Goal: Task Accomplishment & Management: Complete application form

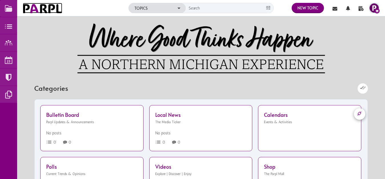
click at [40, 11] on img at bounding box center [42, 8] width 39 height 10
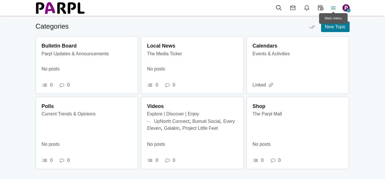
click at [334, 7] on icon at bounding box center [333, 8] width 13 height 6
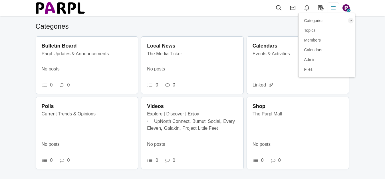
click at [334, 7] on icon at bounding box center [333, 8] width 13 height 6
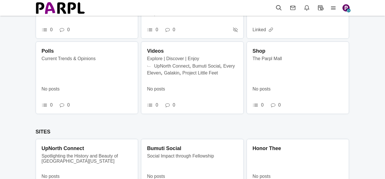
scroll to position [55, 0]
click at [66, 10] on img at bounding box center [60, 7] width 49 height 13
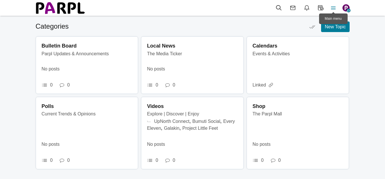
click at [334, 8] on icon at bounding box center [333, 8] width 13 height 6
click at [335, 7] on icon at bounding box center [333, 8] width 13 height 6
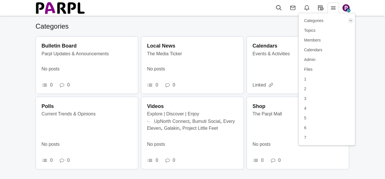
click at [348, 7] on img "button" at bounding box center [346, 7] width 7 height 7
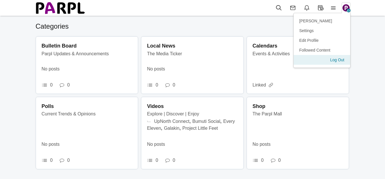
click at [337, 61] on link "Log Out" at bounding box center [322, 60] width 57 height 10
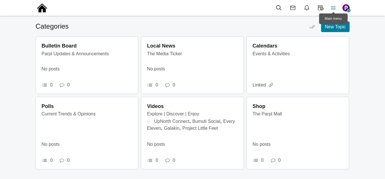
click at [334, 8] on icon at bounding box center [333, 8] width 13 height 6
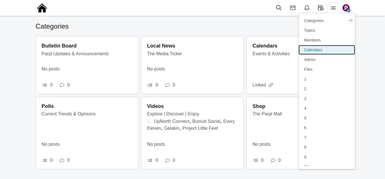
click at [318, 48] on span "Calendars" at bounding box center [314, 49] width 18 height 5
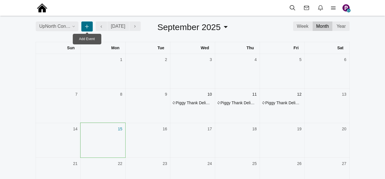
click at [87, 31] on icon at bounding box center [87, 26] width 6 height 8
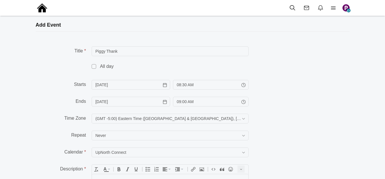
type input "Piggy Thank"
click at [94, 69] on span at bounding box center [94, 66] width 5 height 5
click at [0, 0] on input "checkbox" at bounding box center [0, 0] width 0 height 0
click at [165, 89] on input "[DATE]" at bounding box center [131, 85] width 79 height 10
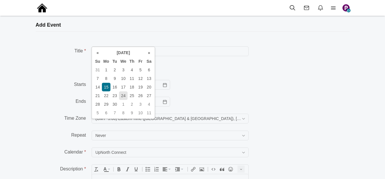
click at [124, 95] on td "24" at bounding box center [123, 95] width 9 height 9
type input "09/24/2025"
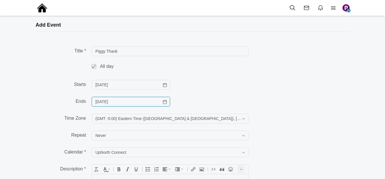
click at [165, 106] on input "9/15/2025" at bounding box center [131, 102] width 79 height 10
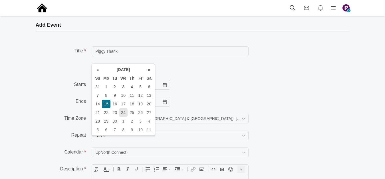
click at [125, 113] on td "24" at bounding box center [123, 112] width 9 height 9
type input "09/24/2025"
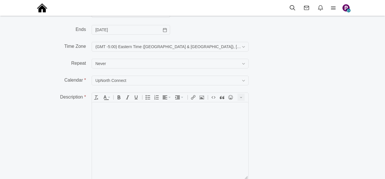
scroll to position [86, 0]
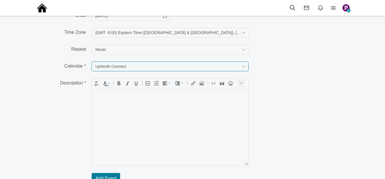
click at [148, 71] on input "UpNorth Connect" at bounding box center [170, 66] width 157 height 10
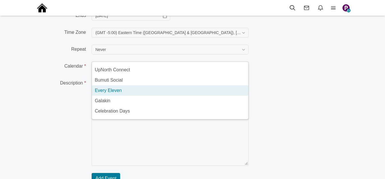
click at [125, 95] on li "Every Eleven" at bounding box center [170, 90] width 157 height 10
type input "Every Eleven"
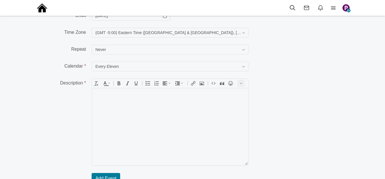
click at [127, 98] on body at bounding box center [170, 126] width 157 height 77
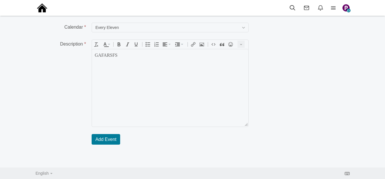
scroll to position [165, 0]
click at [106, 137] on span "Add Event" at bounding box center [105, 139] width 21 height 5
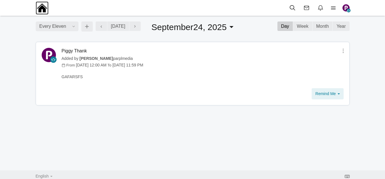
click at [43, 9] on img at bounding box center [42, 7] width 13 height 13
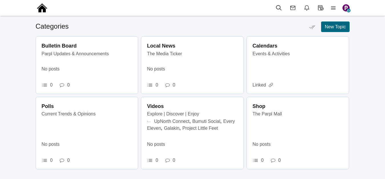
click at [334, 29] on span "New Topic" at bounding box center [335, 26] width 21 height 5
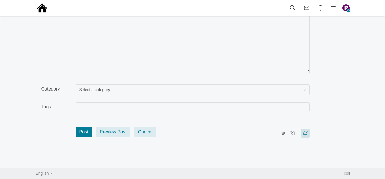
scroll to position [114, 0]
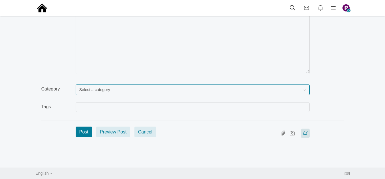
click at [104, 91] on span "Select a category" at bounding box center [94, 89] width 31 height 5
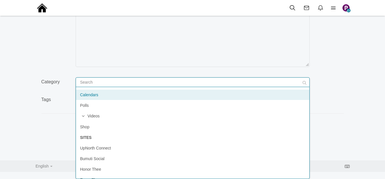
scroll to position [29, 0]
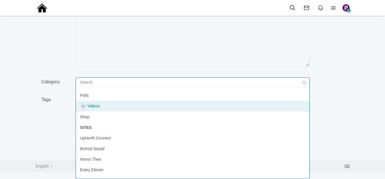
click at [83, 109] on span at bounding box center [83, 106] width 6 height 6
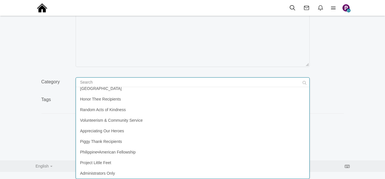
scroll to position [245, 0]
click at [39, 134] on div "Title Content div Deleting Attachment... getFilename get_filesize 0% Cancel Upl…" at bounding box center [193, 49] width 314 height 197
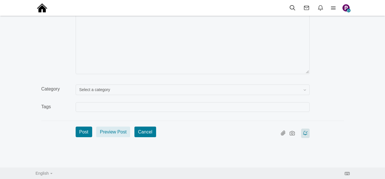
click at [139, 129] on button "Cancel" at bounding box center [146, 131] width 22 height 11
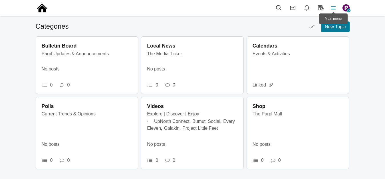
click at [333, 7] on icon at bounding box center [333, 8] width 13 height 6
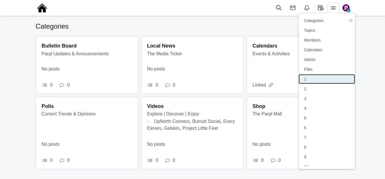
click at [315, 78] on link "1" at bounding box center [327, 79] width 57 height 10
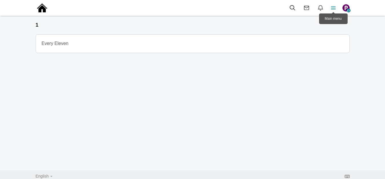
click at [334, 6] on icon at bounding box center [333, 8] width 13 height 6
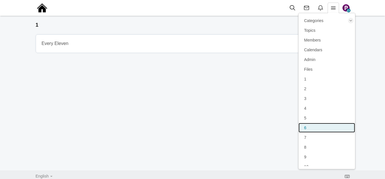
click at [310, 125] on link "6" at bounding box center [327, 128] width 57 height 10
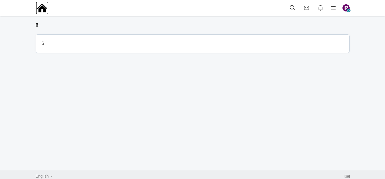
click at [45, 9] on img at bounding box center [42, 7] width 13 height 13
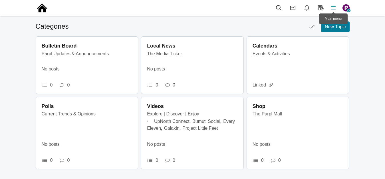
click at [333, 6] on icon at bounding box center [333, 8] width 13 height 6
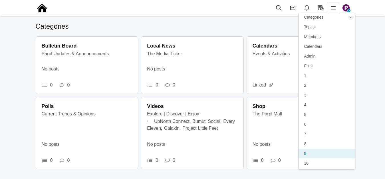
scroll to position [5, 0]
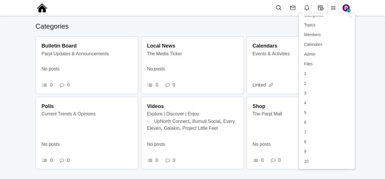
click at [347, 6] on img "button" at bounding box center [346, 7] width 7 height 7
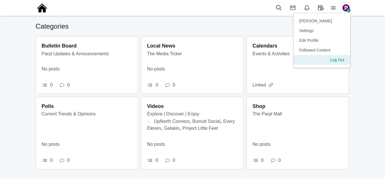
click at [339, 58] on link "Log Out" at bounding box center [322, 60] width 57 height 10
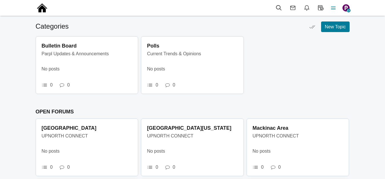
click at [336, 6] on icon at bounding box center [333, 8] width 13 height 6
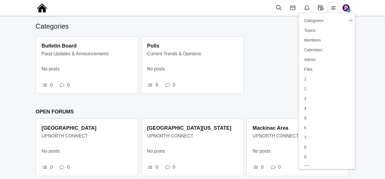
click at [0, 0] on div at bounding box center [0, 0] width 0 height 0
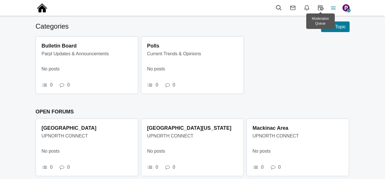
click at [332, 9] on icon at bounding box center [333, 8] width 13 height 6
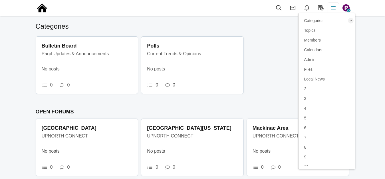
click at [332, 9] on icon at bounding box center [333, 8] width 13 height 6
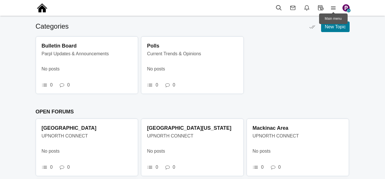
click at [335, 9] on icon at bounding box center [333, 8] width 13 height 6
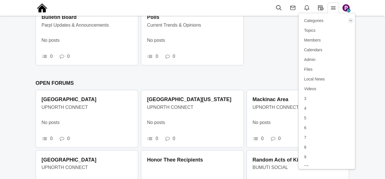
click at [277, 68] on ul "Bulletin Board Parpl Updates & Announcements 0 0 No posts Polls Current Trends …" at bounding box center [193, 38] width 314 height 60
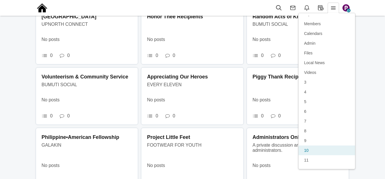
scroll to position [25, 0]
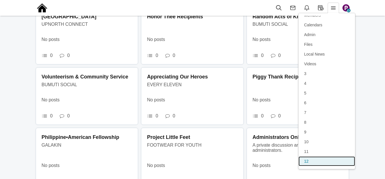
click at [315, 161] on link "12" at bounding box center [327, 161] width 57 height 10
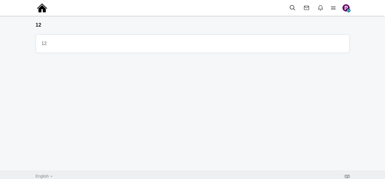
scroll to position [3, 0]
click at [335, 7] on icon at bounding box center [333, 8] width 13 height 6
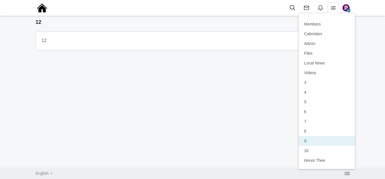
scroll to position [25, 0]
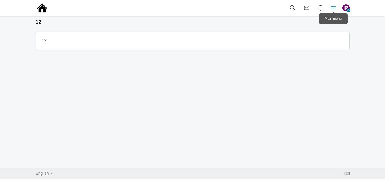
scroll to position [3, 0]
click at [333, 7] on icon at bounding box center [333, 8] width 13 height 6
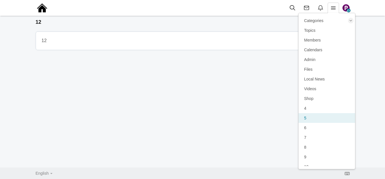
scroll to position [25, 0]
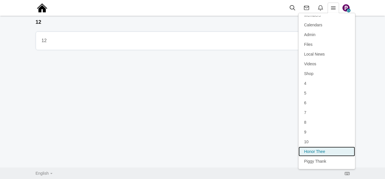
click at [321, 150] on span "Honor Thee" at bounding box center [315, 151] width 21 height 5
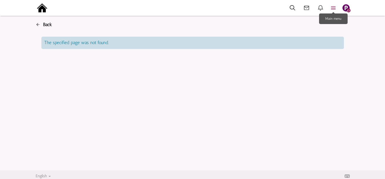
click at [334, 5] on icon at bounding box center [333, 8] width 13 height 7
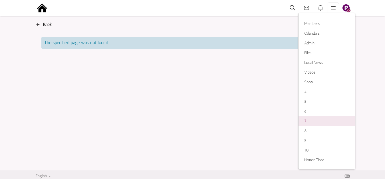
scroll to position [25, 0]
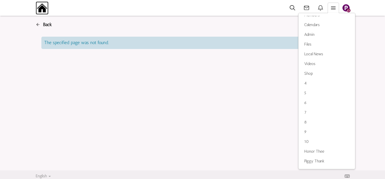
click at [43, 7] on img at bounding box center [42, 7] width 13 height 13
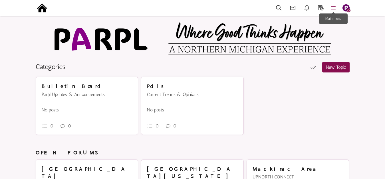
click at [333, 8] on icon at bounding box center [333, 8] width 13 height 7
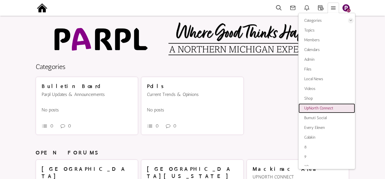
click at [318, 108] on span "UpNorth Connect" at bounding box center [319, 107] width 29 height 5
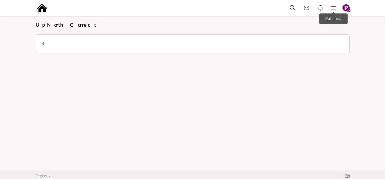
click at [334, 7] on icon at bounding box center [333, 8] width 13 height 7
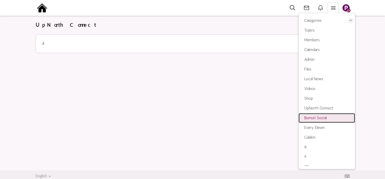
click at [319, 119] on span "Bumuti Social" at bounding box center [316, 117] width 22 height 5
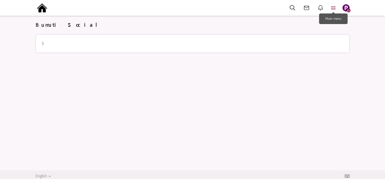
click at [333, 9] on icon at bounding box center [333, 8] width 13 height 7
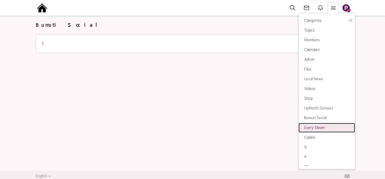
click at [319, 126] on span "Every Eleven" at bounding box center [315, 127] width 21 height 5
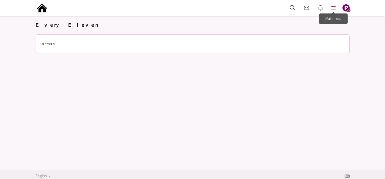
click at [333, 7] on icon at bounding box center [333, 8] width 13 height 7
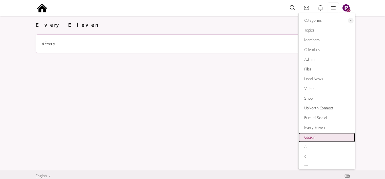
click at [313, 135] on span "Galakin" at bounding box center [310, 137] width 11 height 5
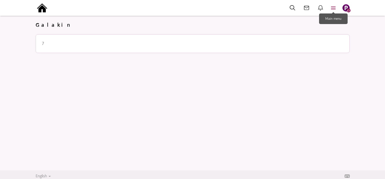
click at [335, 8] on icon at bounding box center [333, 8] width 13 height 7
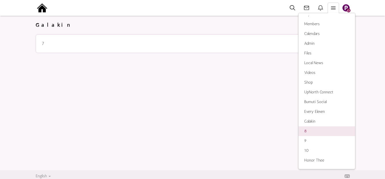
scroll to position [25, 0]
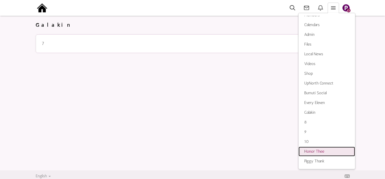
click at [320, 150] on span "Honor Thee" at bounding box center [315, 151] width 20 height 5
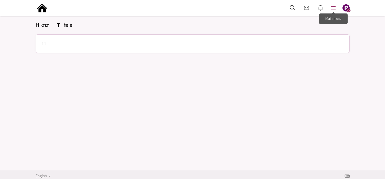
click at [333, 8] on icon at bounding box center [333, 8] width 13 height 7
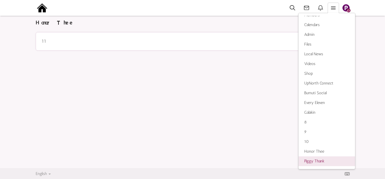
scroll to position [3, 0]
click at [317, 159] on span "Piggy Thank" at bounding box center [315, 160] width 20 height 5
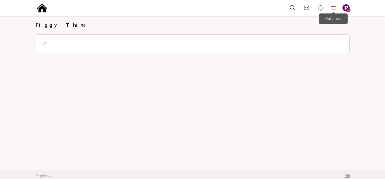
click at [332, 7] on icon at bounding box center [333, 8] width 13 height 7
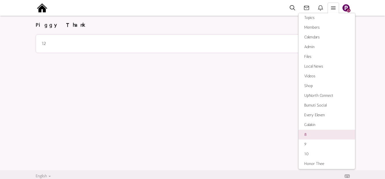
scroll to position [25, 0]
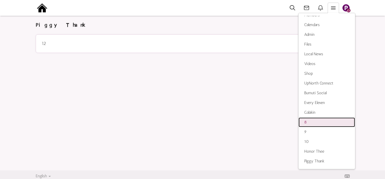
click at [308, 119] on link "8" at bounding box center [327, 122] width 57 height 10
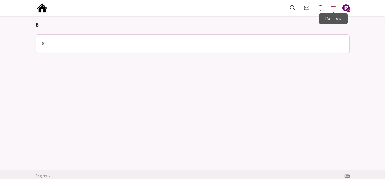
click at [333, 7] on icon at bounding box center [333, 8] width 13 height 7
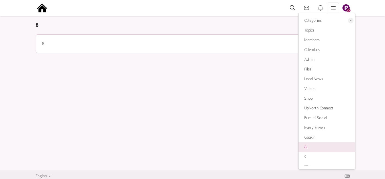
scroll to position [25, 0]
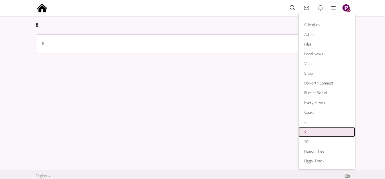
click at [312, 132] on link "9" at bounding box center [327, 132] width 57 height 10
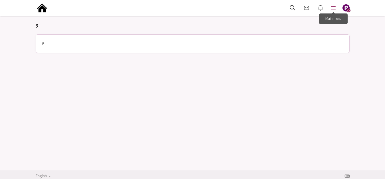
click at [335, 7] on icon at bounding box center [333, 8] width 13 height 7
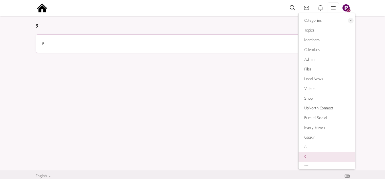
scroll to position [25, 0]
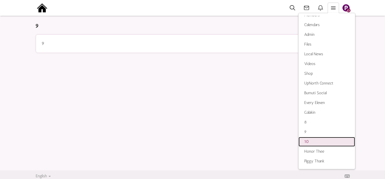
click at [312, 141] on link "10" at bounding box center [327, 142] width 57 height 10
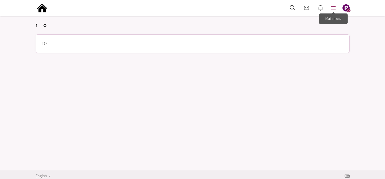
click at [335, 5] on icon at bounding box center [333, 8] width 13 height 7
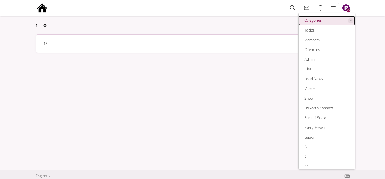
click at [316, 22] on link "Categories" at bounding box center [327, 21] width 57 height 10
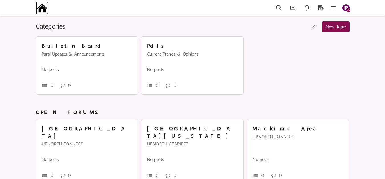
click at [43, 7] on img at bounding box center [42, 7] width 13 height 13
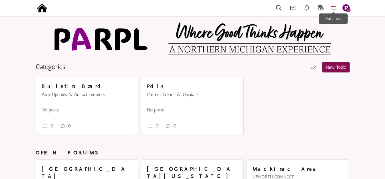
click at [337, 7] on icon at bounding box center [333, 8] width 13 height 7
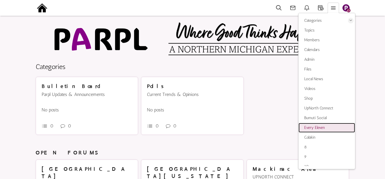
click at [318, 127] on span "Every Eleven" at bounding box center [315, 127] width 21 height 5
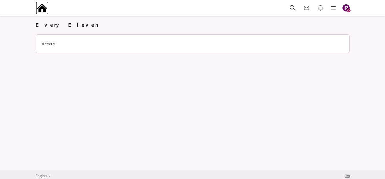
click at [42, 9] on img at bounding box center [42, 7] width 13 height 13
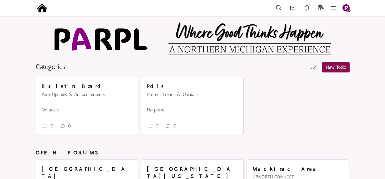
click at [346, 7] on img "button" at bounding box center [346, 7] width 7 height 7
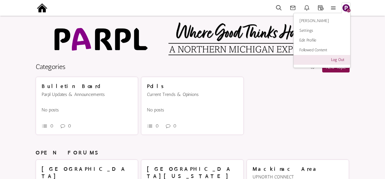
click at [336, 60] on link "Log Out" at bounding box center [322, 60] width 57 height 10
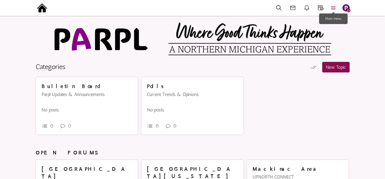
click at [334, 7] on icon at bounding box center [333, 8] width 13 height 7
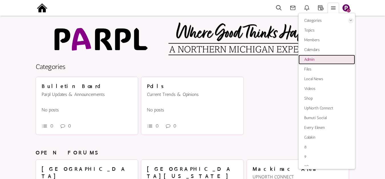
click at [315, 58] on link "Admin" at bounding box center [327, 60] width 57 height 10
click at [42, 9] on img at bounding box center [42, 7] width 13 height 13
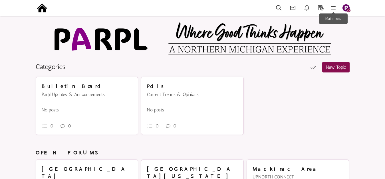
click at [333, 7] on icon at bounding box center [333, 8] width 13 height 7
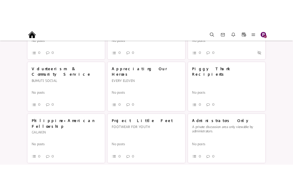
scroll to position [234, 0]
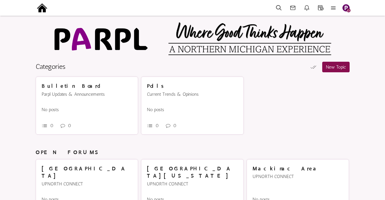
click at [346, 6] on img "button" at bounding box center [346, 7] width 7 height 7
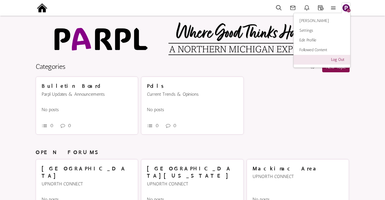
click at [338, 59] on link "Log Out" at bounding box center [322, 60] width 57 height 10
